Goal: Book appointment/travel/reservation

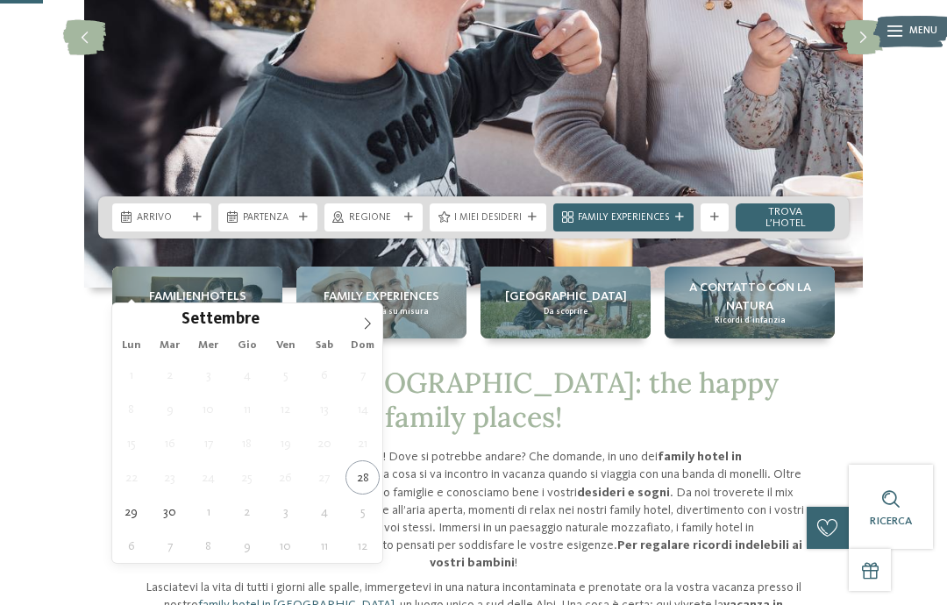
click at [367, 325] on icon at bounding box center [367, 323] width 12 height 12
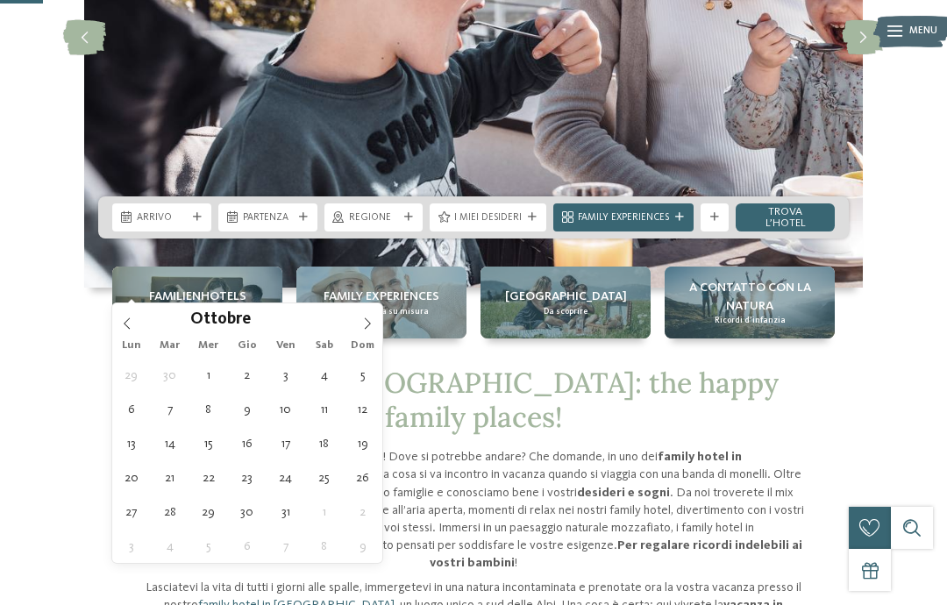
click at [369, 316] on span at bounding box center [367, 318] width 30 height 30
click at [376, 321] on span at bounding box center [367, 318] width 30 height 30
click at [376, 324] on span at bounding box center [367, 318] width 30 height 30
type input "****"
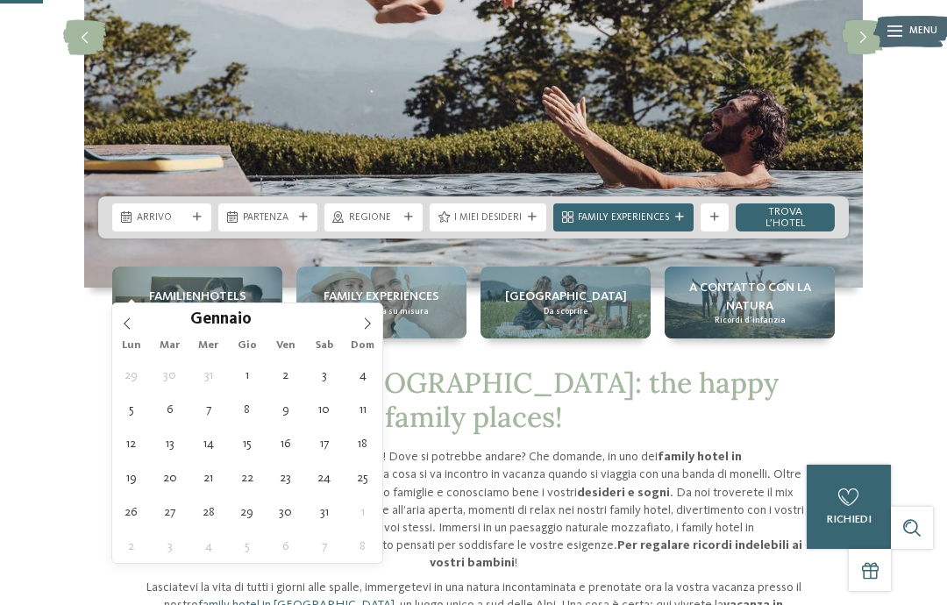
type div "01.01.2026"
type input "****"
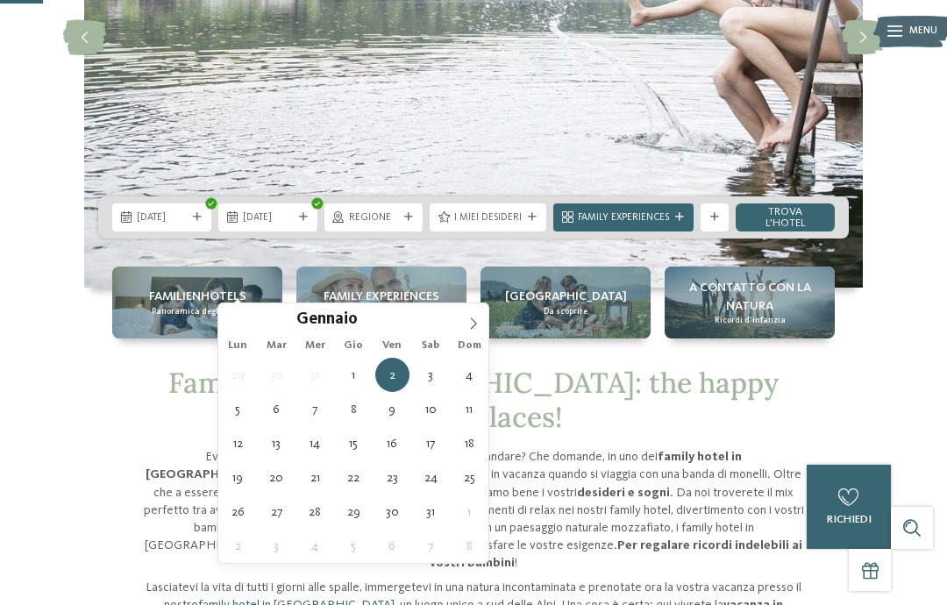
type div "06.01.2026"
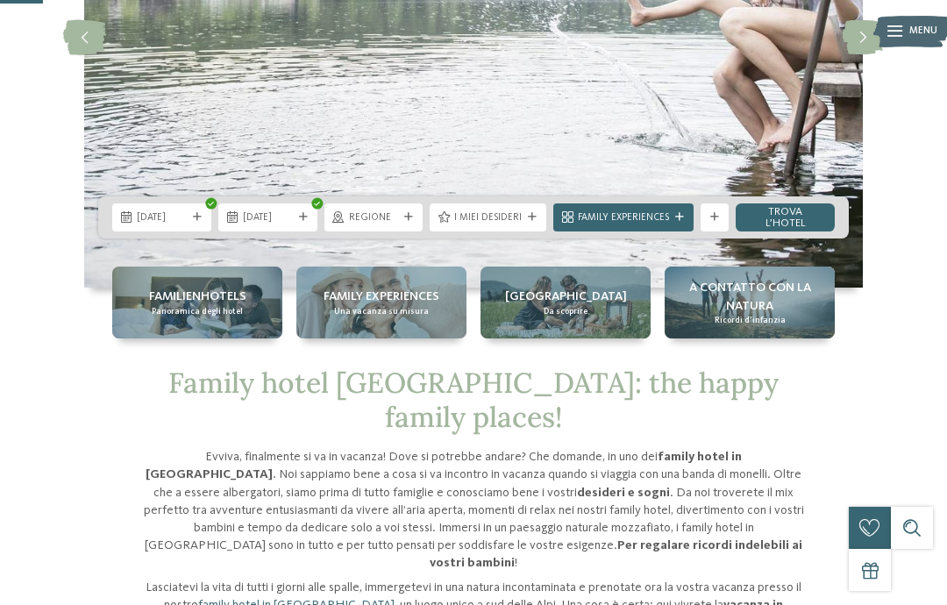
click at [412, 222] on icon at bounding box center [408, 217] width 9 height 9
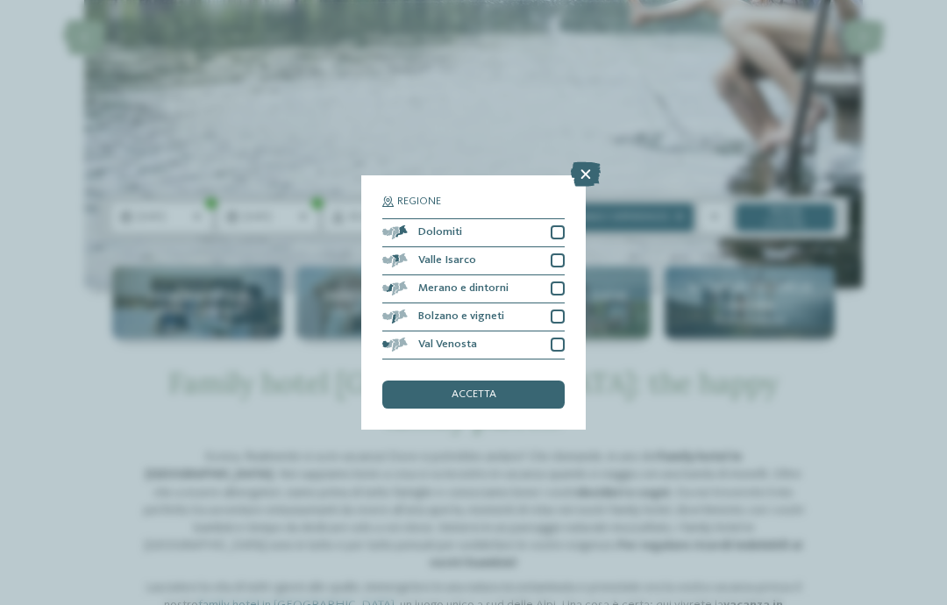
click at [563, 225] on div at bounding box center [558, 232] width 14 height 14
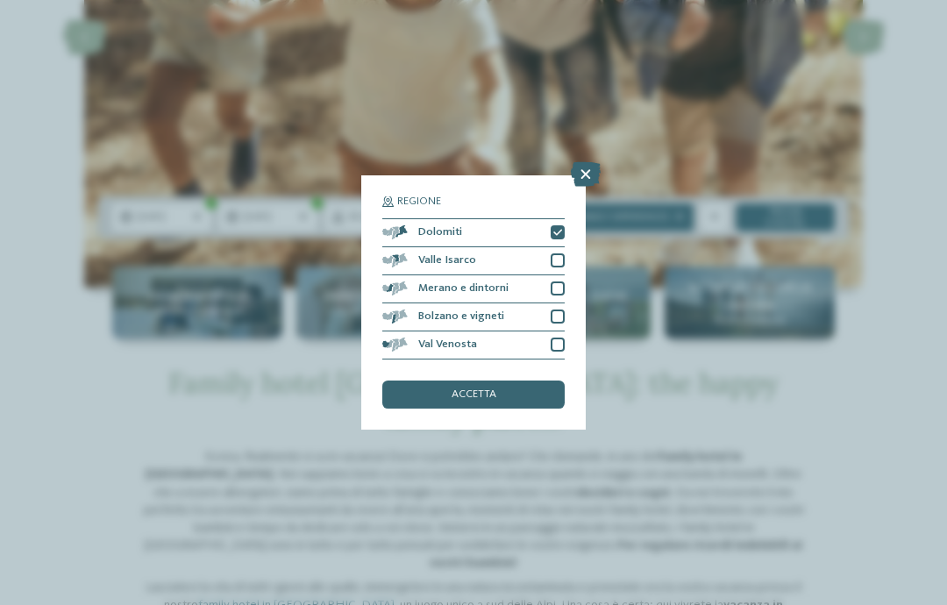
click at [563, 253] on div at bounding box center [558, 260] width 14 height 14
click at [563, 275] on div "Merano e dintorni" at bounding box center [473, 289] width 182 height 28
click at [562, 303] on div "Bolzano e vigneti" at bounding box center [473, 317] width 182 height 28
click at [559, 338] on div at bounding box center [558, 345] width 14 height 14
click at [547, 380] on div "accetta" at bounding box center [473, 394] width 182 height 28
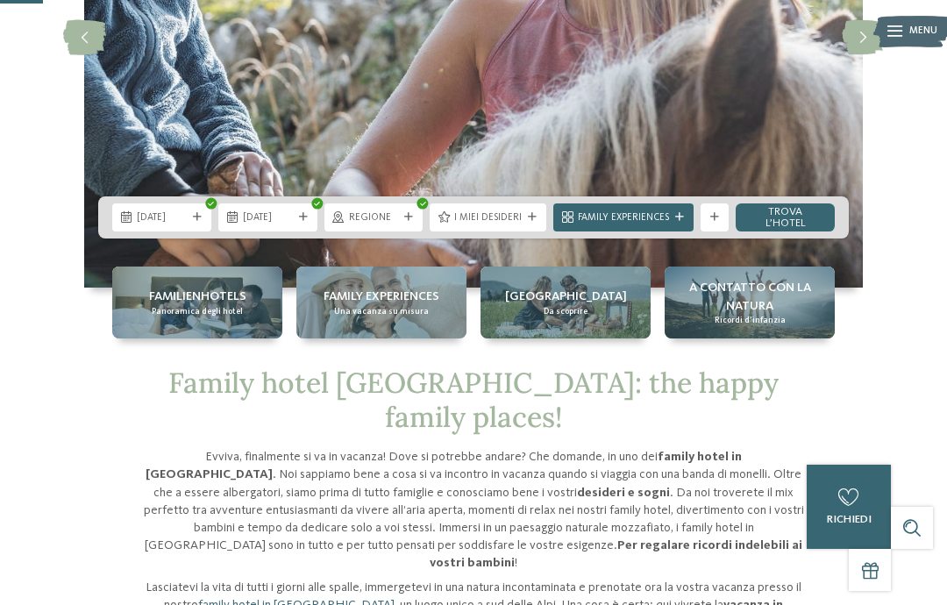
click at [410, 222] on icon at bounding box center [408, 217] width 9 height 9
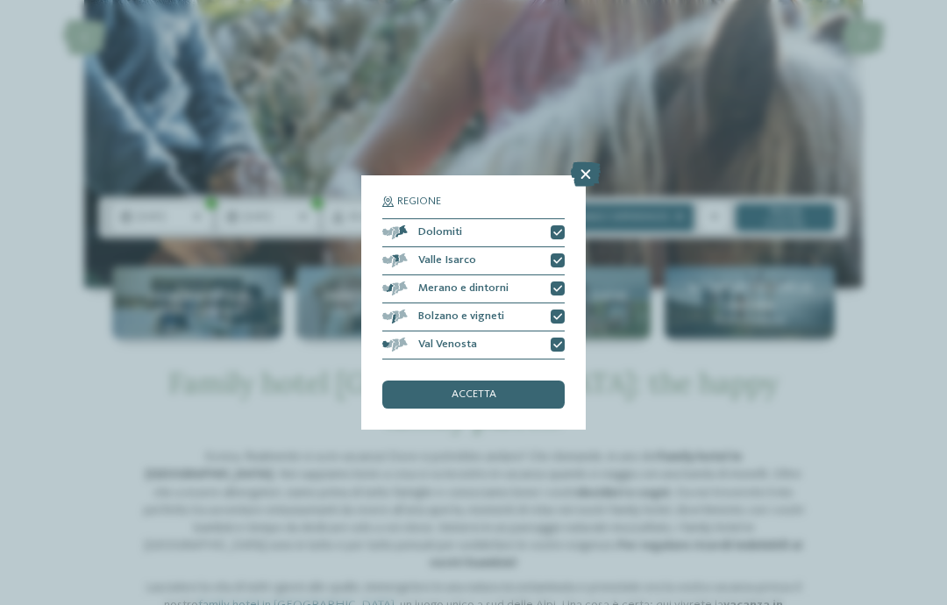
click at [516, 380] on div "accetta" at bounding box center [473, 394] width 182 height 28
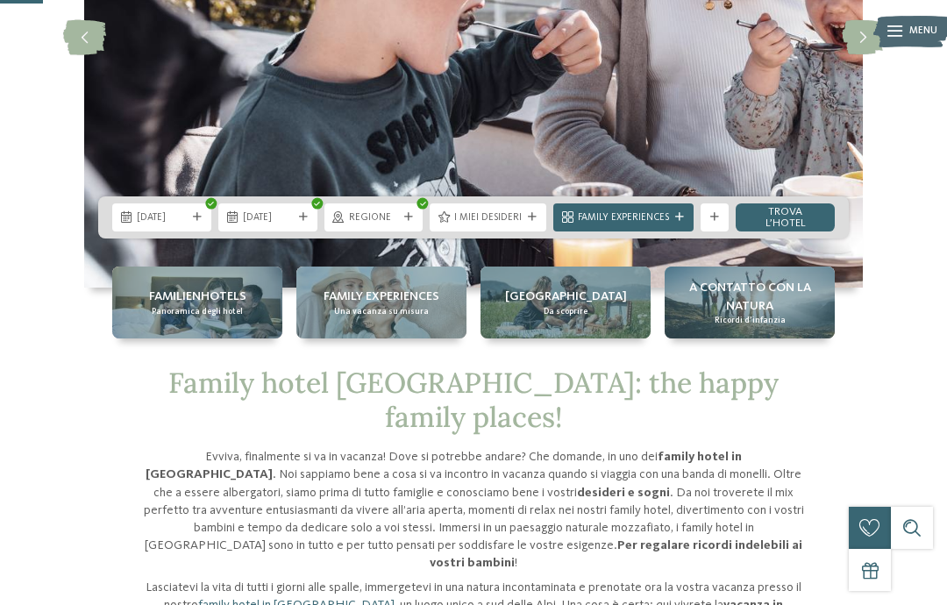
click at [804, 231] on link "trova l’hotel" at bounding box center [785, 217] width 99 height 28
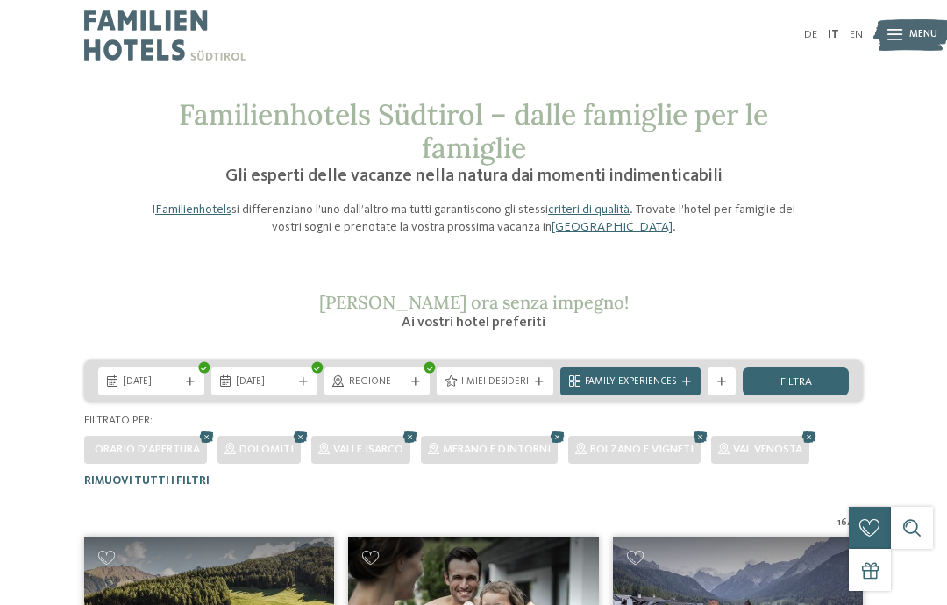
click at [819, 379] on div "filtra" at bounding box center [796, 381] width 106 height 28
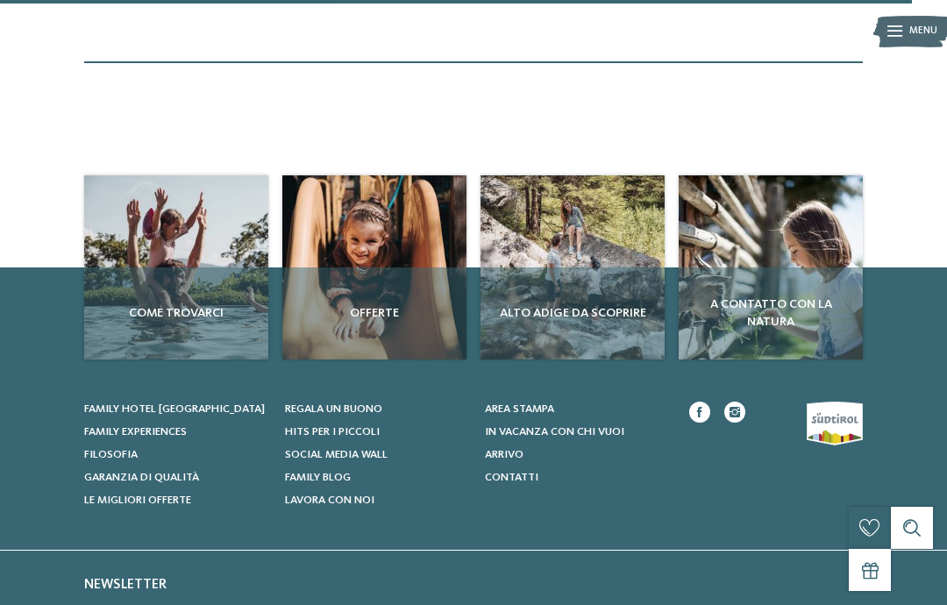
scroll to position [3134, 0]
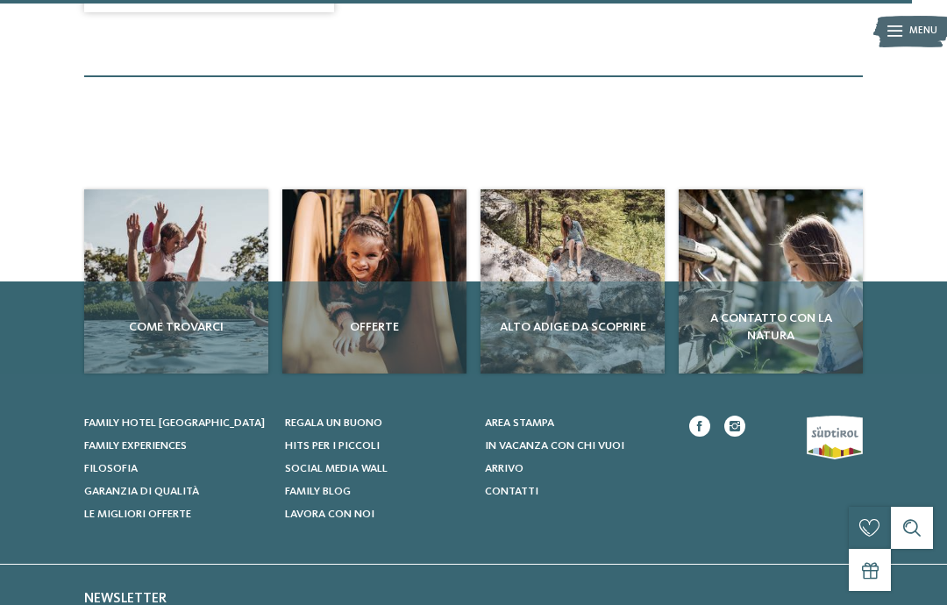
click at [402, 281] on div "Offerte" at bounding box center [374, 327] width 184 height 92
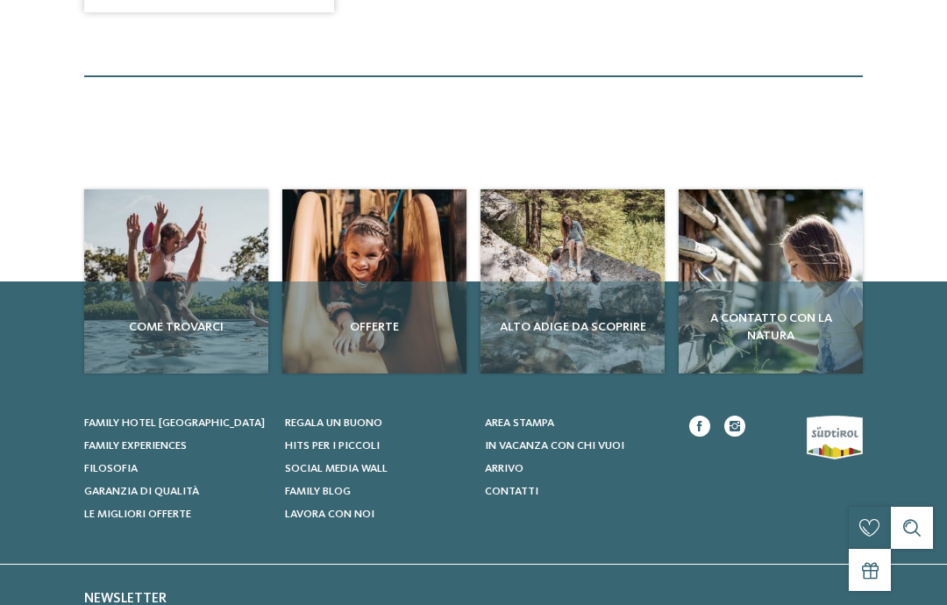
scroll to position [0, 0]
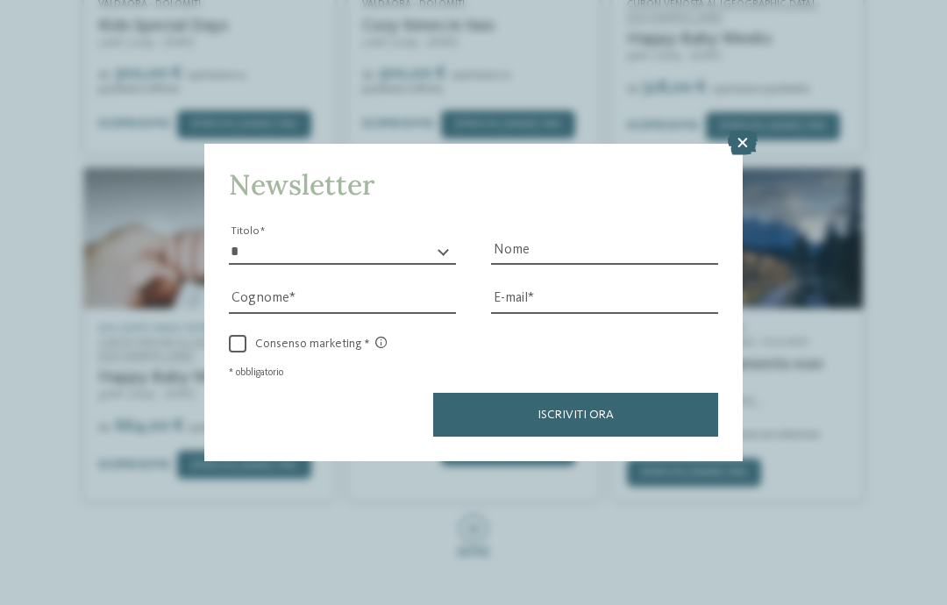
scroll to position [569, 0]
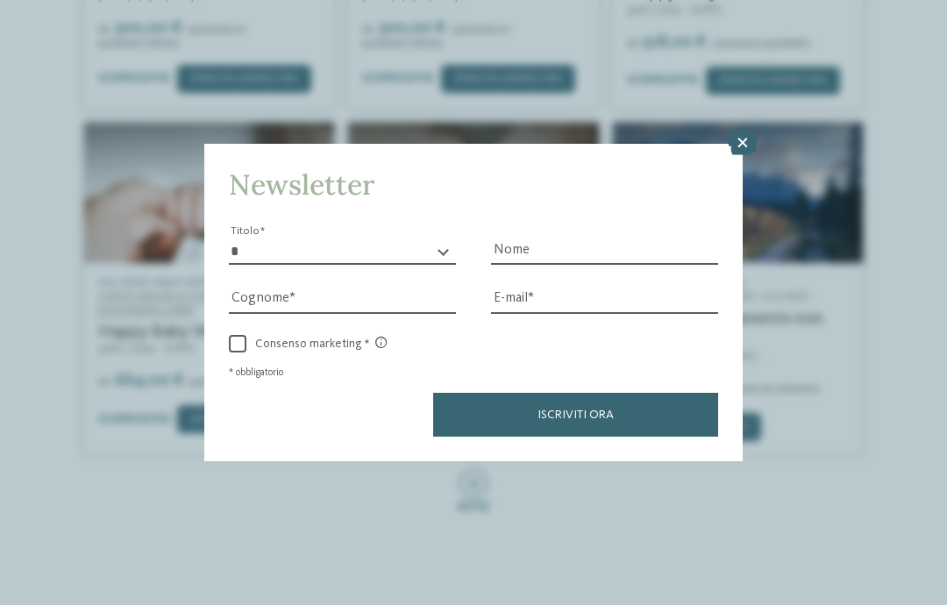
click at [743, 131] on icon at bounding box center [743, 143] width 30 height 25
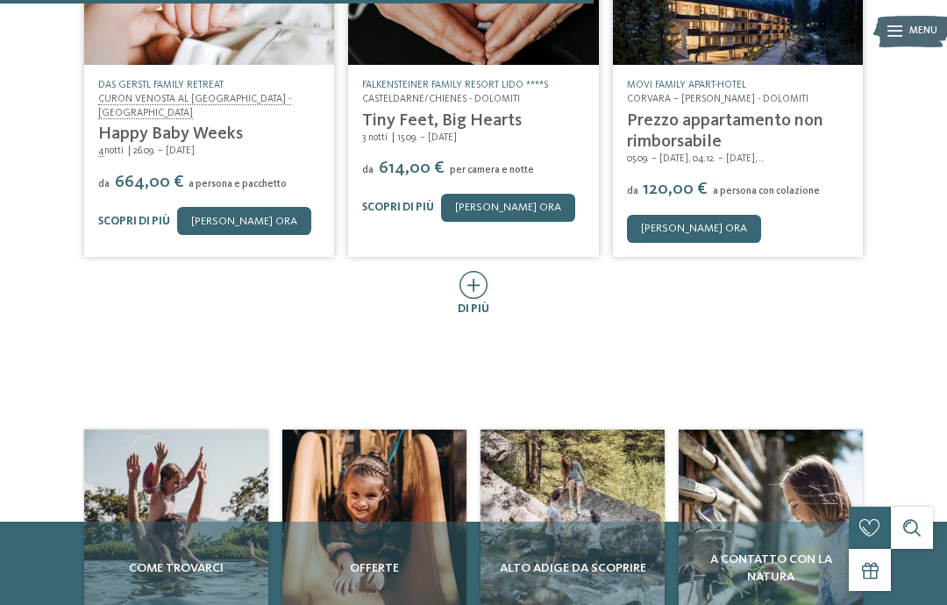
scroll to position [785, 0]
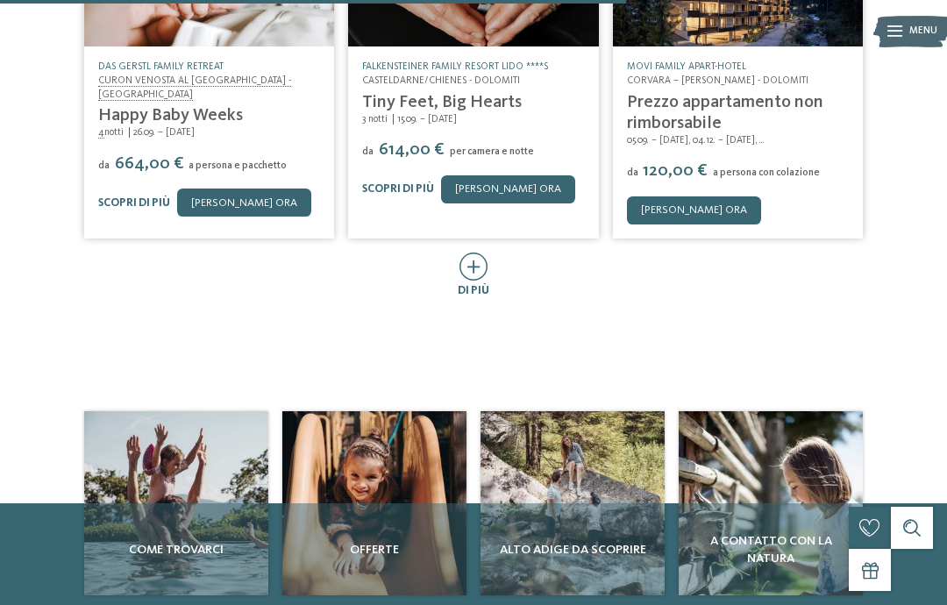
click at [474, 259] on icon at bounding box center [473, 266] width 29 height 28
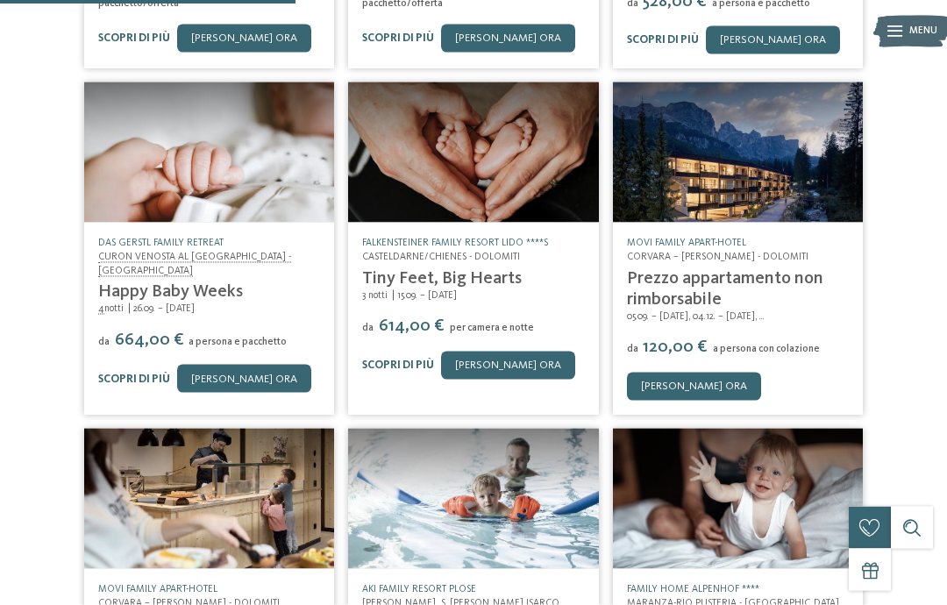
scroll to position [578, 0]
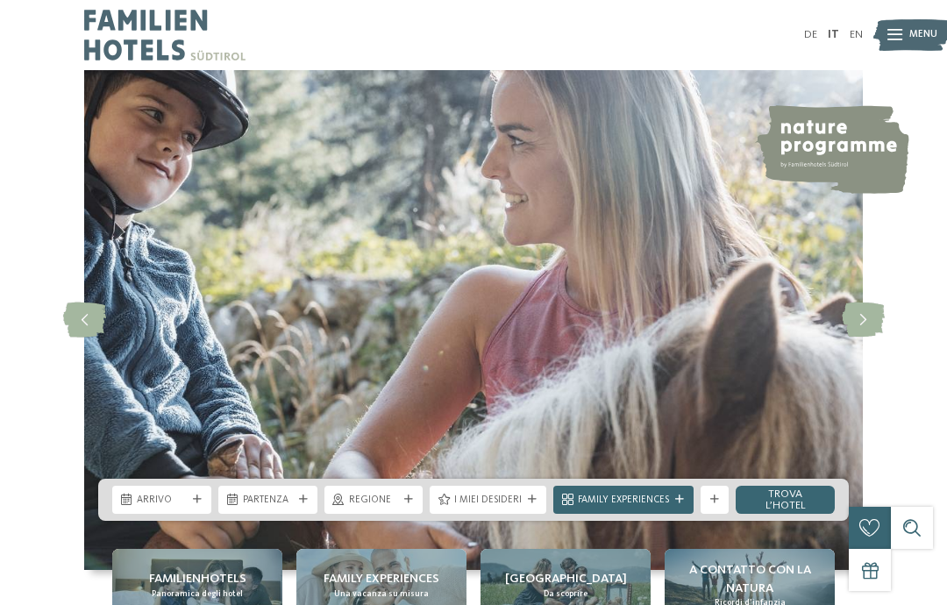
click at [906, 26] on img at bounding box center [911, 35] width 77 height 39
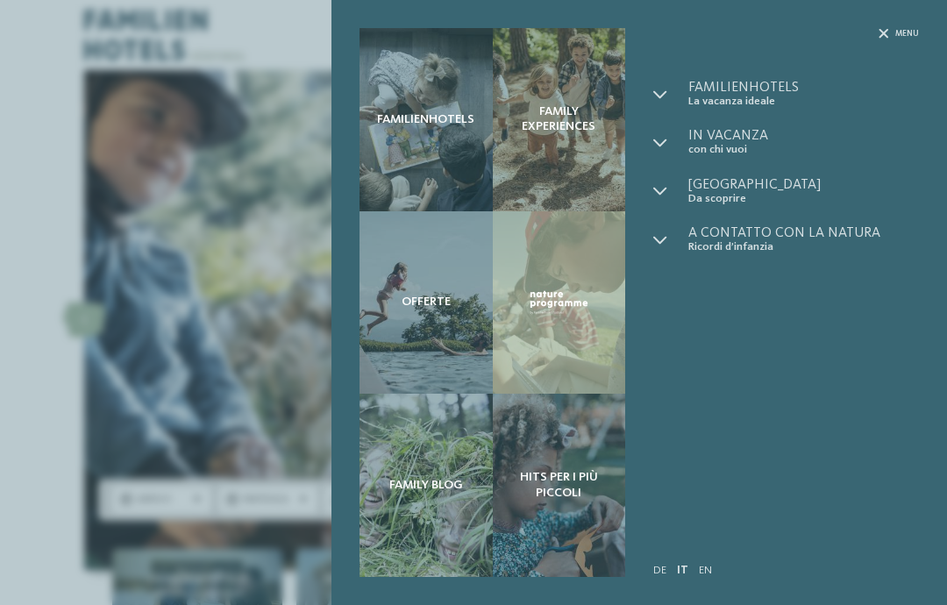
click at [759, 99] on span "La vacanza ideale" at bounding box center [803, 101] width 231 height 13
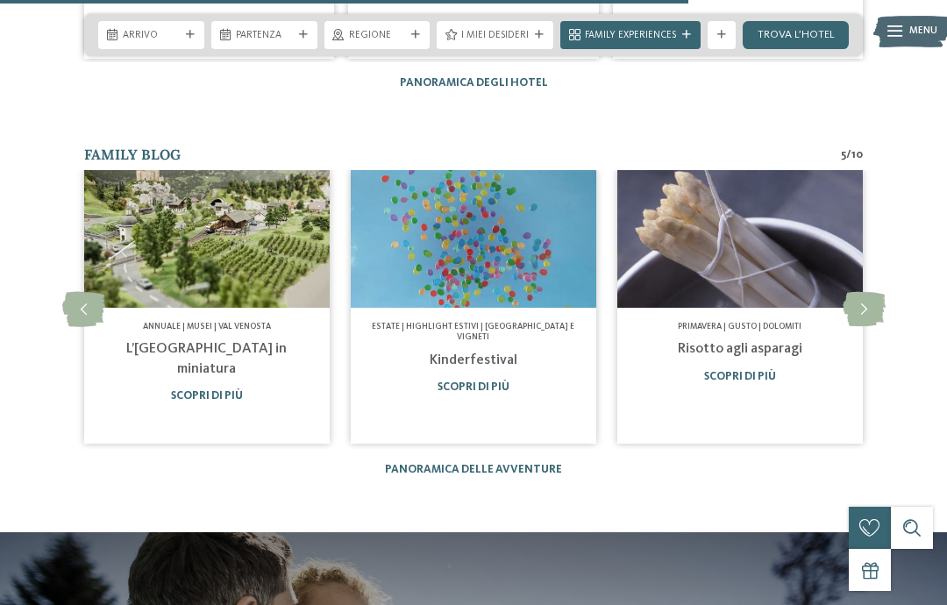
scroll to position [2911, 0]
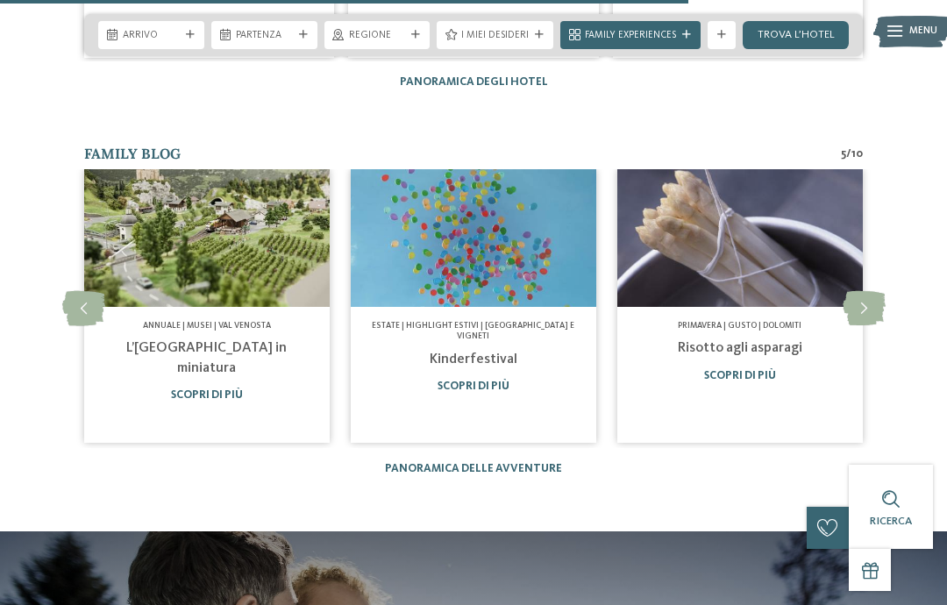
click at [944, 269] on section "Family Blog 5 / 10 slide 8 to 10 of 10 Annuale | Musei | Dolomiti" at bounding box center [473, 311] width 947 height 331
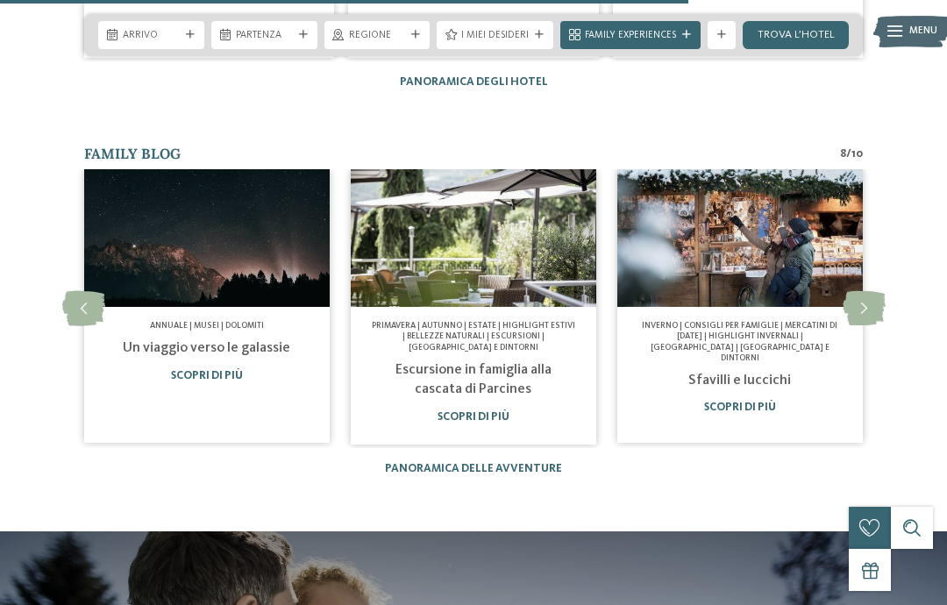
scroll to position [2981, 0]
